Goal: Task Accomplishment & Management: Manage account settings

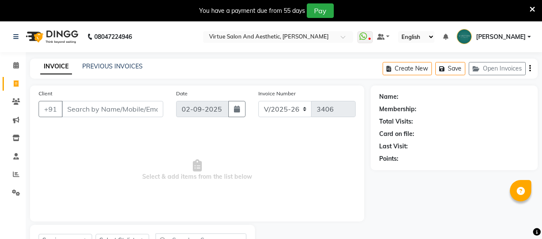
select select "4466"
select select "service"
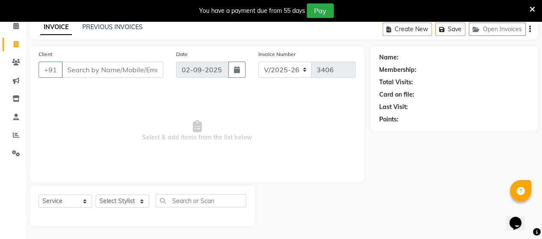
scroll to position [39, 0]
select select "25074"
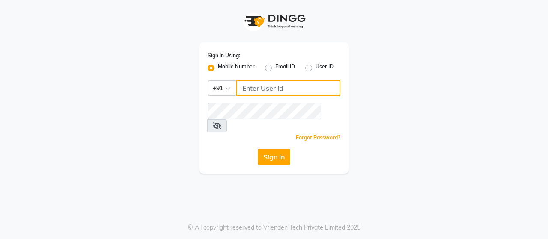
type input "8608087778"
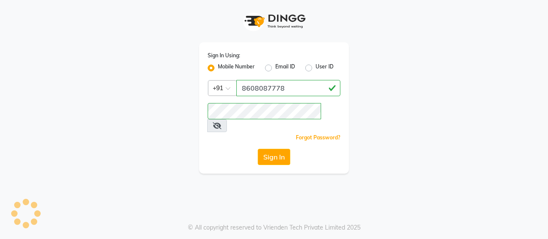
click at [266, 149] on button "Sign In" at bounding box center [274, 157] width 33 height 16
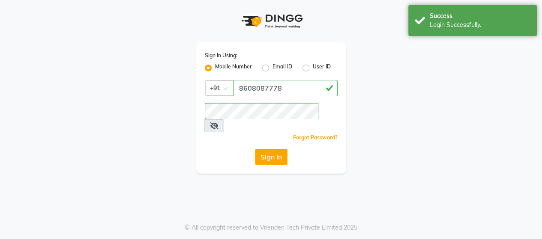
select select "service"
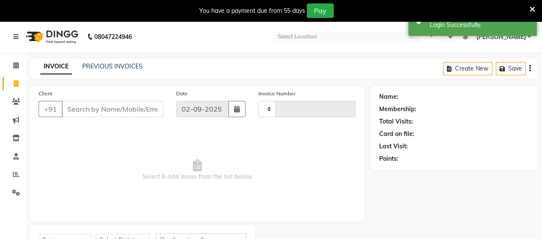
select select "en"
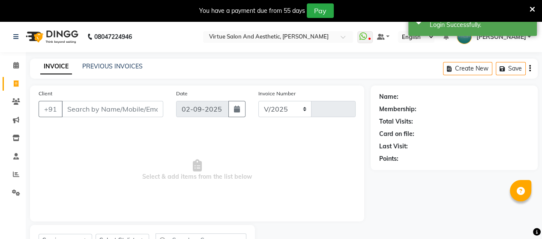
select select "4466"
type input "3407"
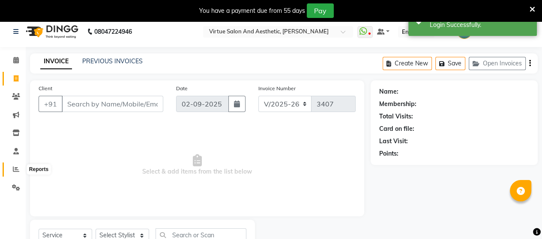
click at [19, 168] on icon at bounding box center [16, 169] width 6 height 6
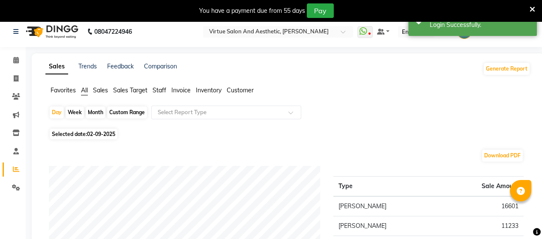
click at [97, 113] on div "Month" at bounding box center [96, 113] width 20 height 12
select select "9"
select select "2025"
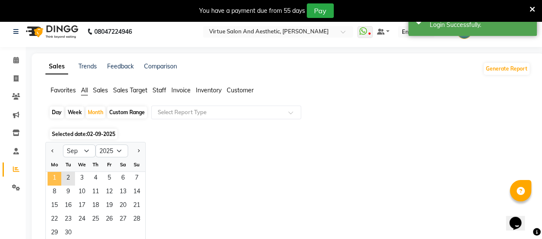
click at [54, 178] on span "1" at bounding box center [55, 179] width 14 height 14
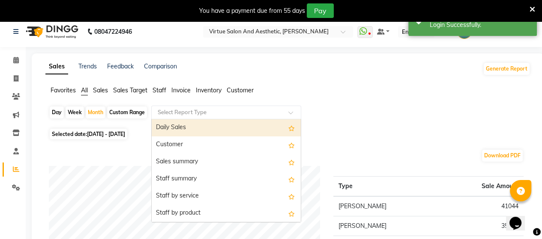
click at [172, 111] on input "text" at bounding box center [217, 112] width 123 height 9
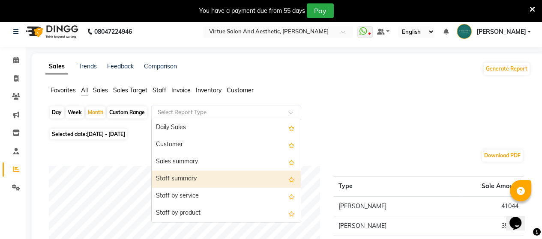
click at [168, 183] on div "Staff summary" at bounding box center [226, 179] width 149 height 17
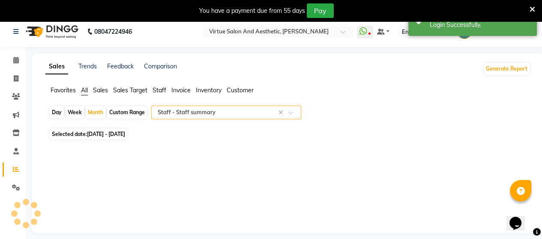
select select "full_report"
select select "csv"
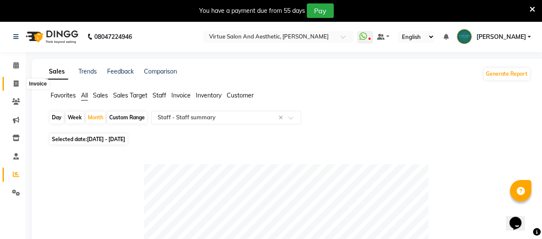
click at [14, 82] on icon at bounding box center [16, 84] width 5 height 6
select select "4466"
select select "service"
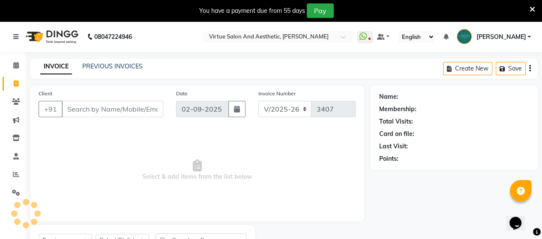
scroll to position [39, 0]
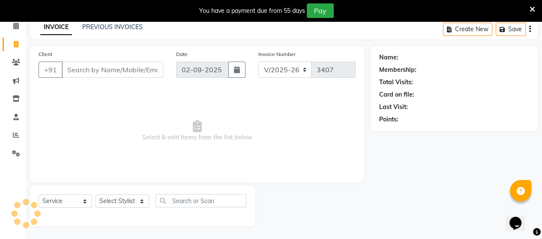
click at [94, 69] on input "Client" at bounding box center [113, 70] width 102 height 16
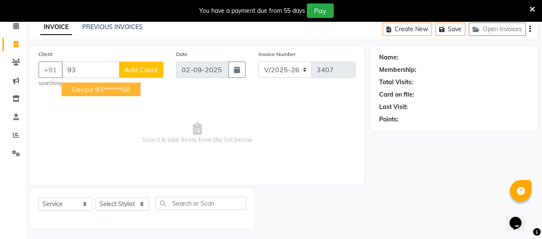
type input "9"
click at [88, 92] on span "Pooja" at bounding box center [81, 89] width 18 height 9
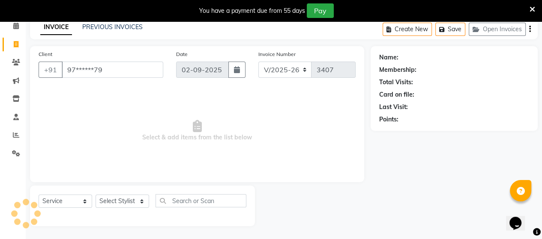
type input "97******79"
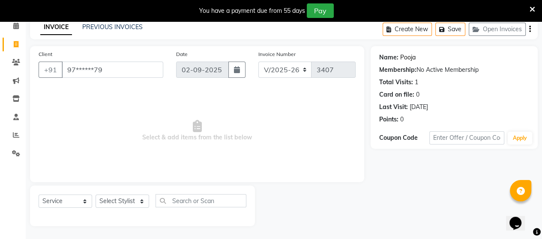
click at [404, 58] on link "Pooja" at bounding box center [407, 57] width 15 height 9
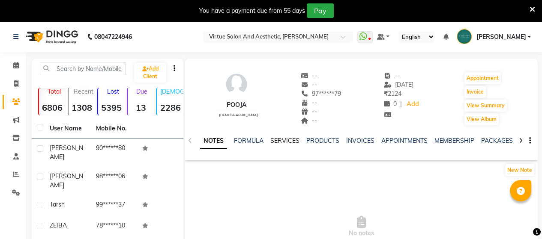
click at [289, 142] on link "SERVICES" at bounding box center [284, 141] width 29 height 8
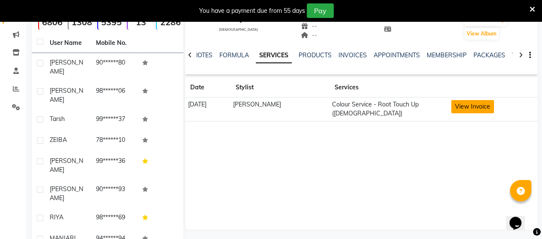
click at [461, 105] on button "View Invoice" at bounding box center [472, 106] width 43 height 13
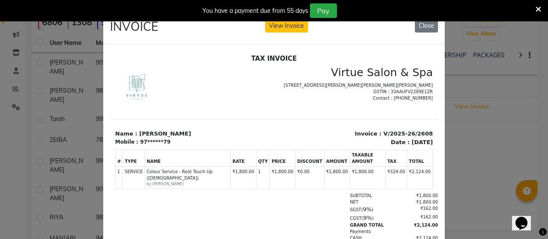
drag, startPoint x: 422, startPoint y: 25, endPoint x: 425, endPoint y: 41, distance: 16.1
click at [423, 28] on button "Close" at bounding box center [426, 25] width 23 height 13
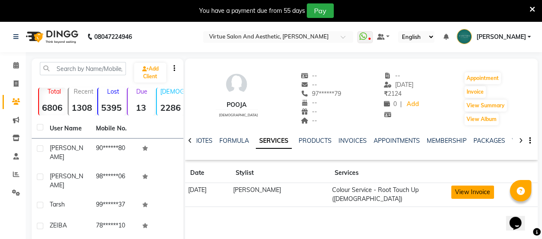
click at [478, 193] on button "View Invoice" at bounding box center [472, 192] width 43 height 13
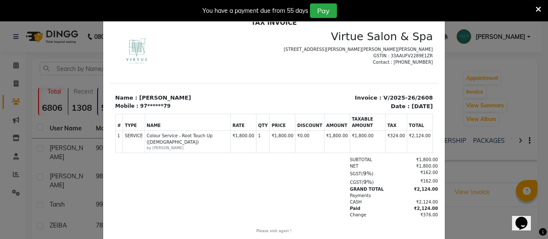
scroll to position [51, 0]
